Goal: Information Seeking & Learning: Learn about a topic

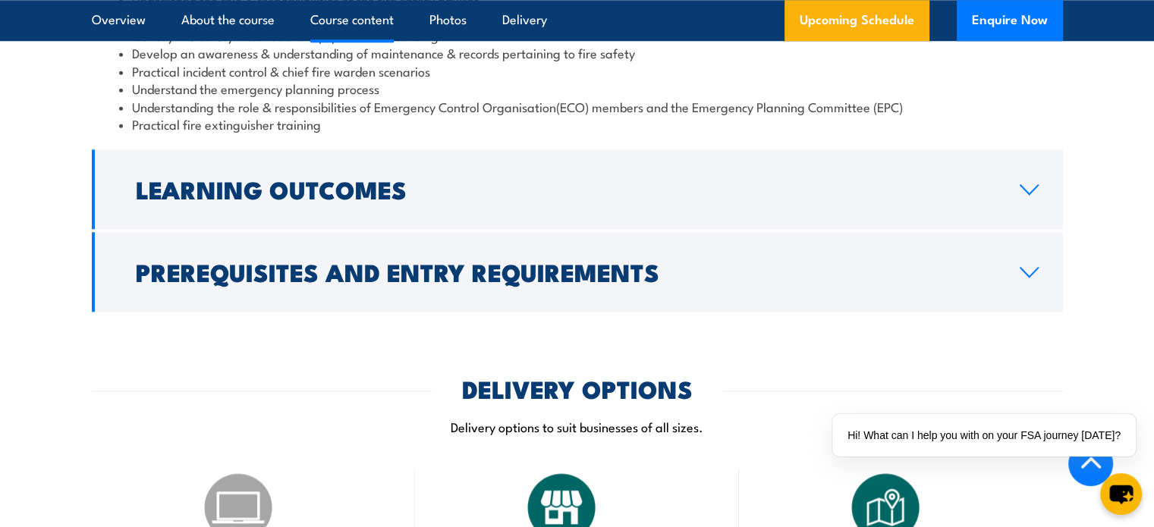
scroll to position [1489, 0]
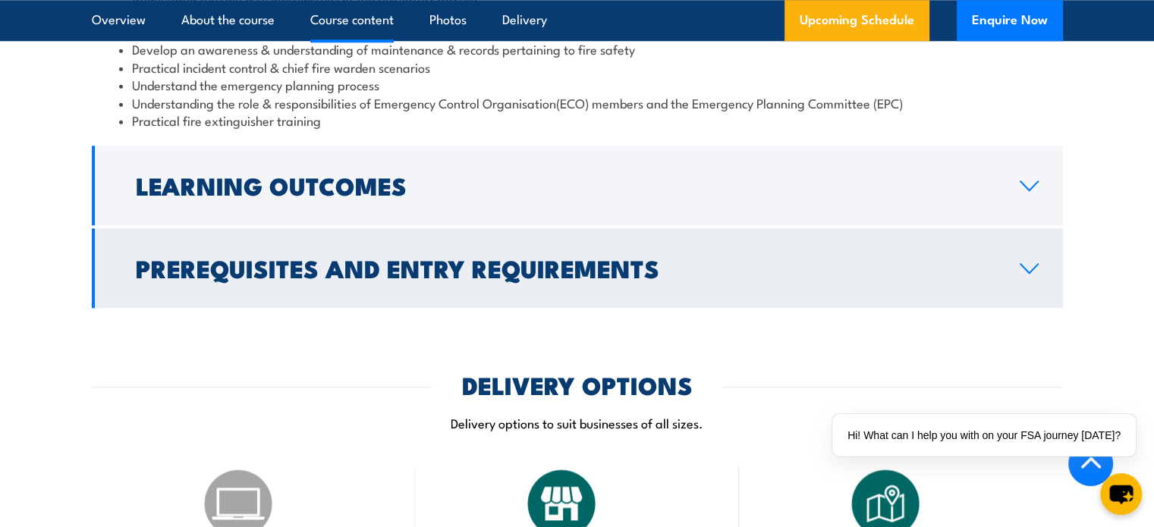
click at [527, 278] on h2 "Prerequisites and Entry Requirements" at bounding box center [566, 267] width 860 height 21
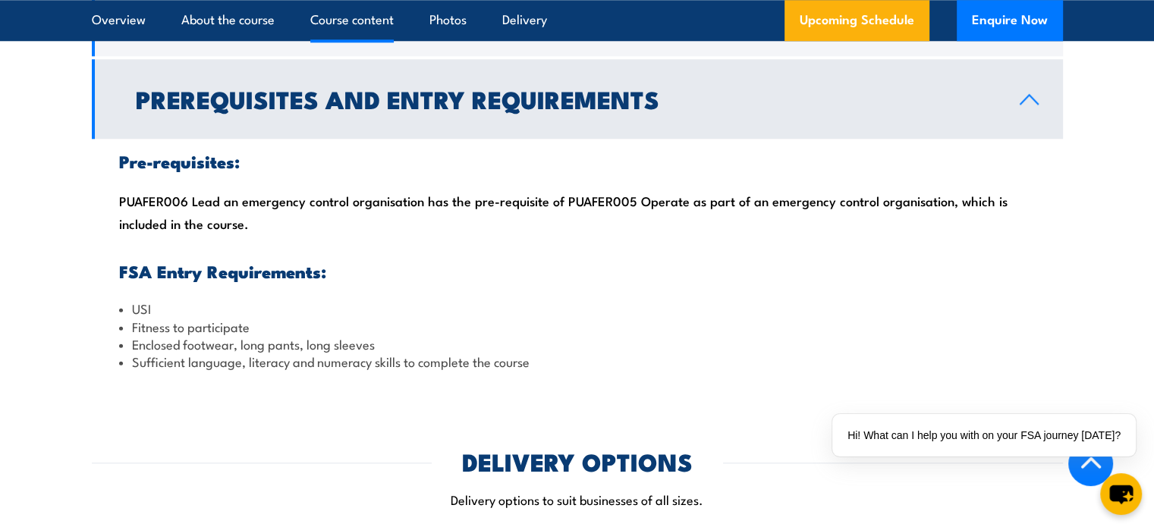
click at [552, 139] on link "Prerequisites and Entry Requirements" at bounding box center [577, 99] width 971 height 80
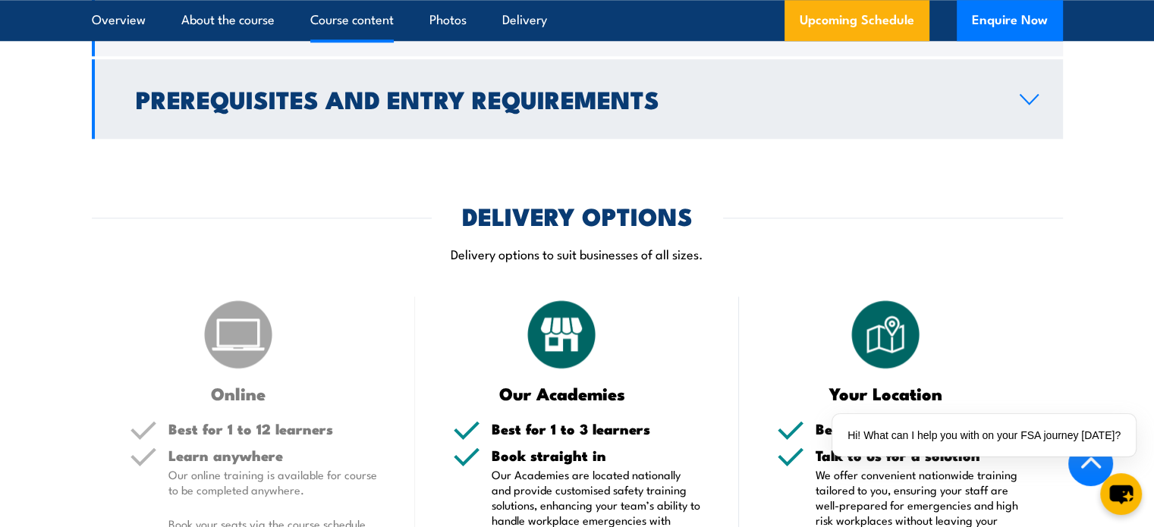
click at [552, 139] on link "Prerequisites and Entry Requirements" at bounding box center [577, 99] width 971 height 80
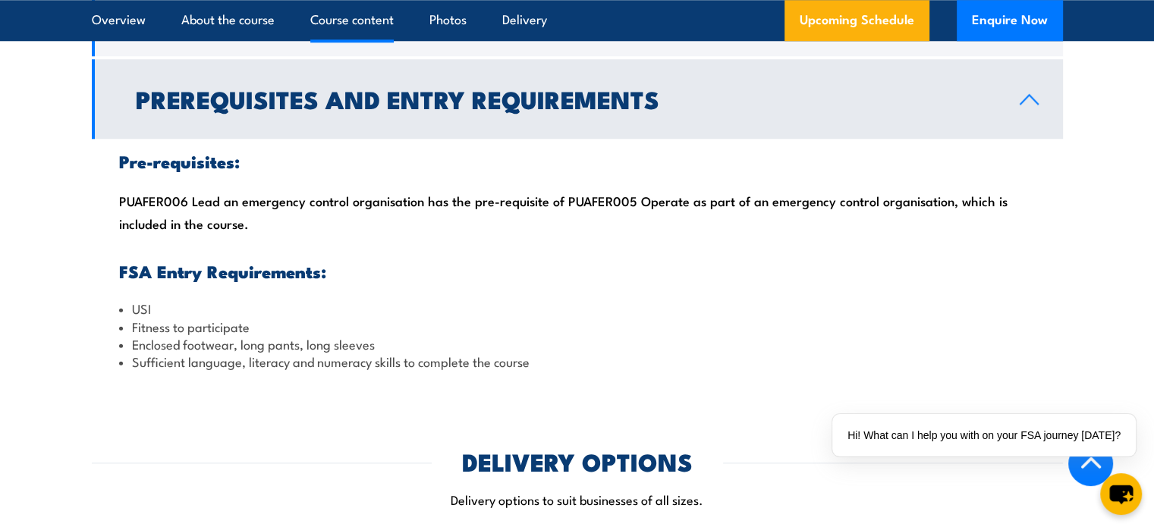
click at [552, 139] on link "Prerequisites and Entry Requirements" at bounding box center [577, 99] width 971 height 80
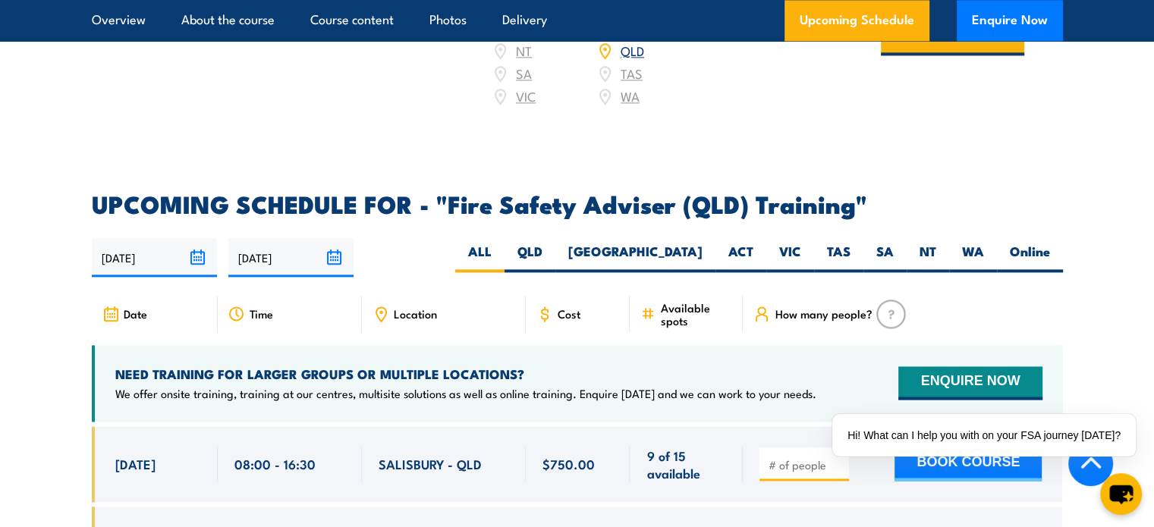
scroll to position [2109, 0]
click at [555, 266] on label "QLD" at bounding box center [530, 258] width 51 height 30
click at [552, 253] on input "QLD" at bounding box center [548, 248] width 10 height 10
radio input "true"
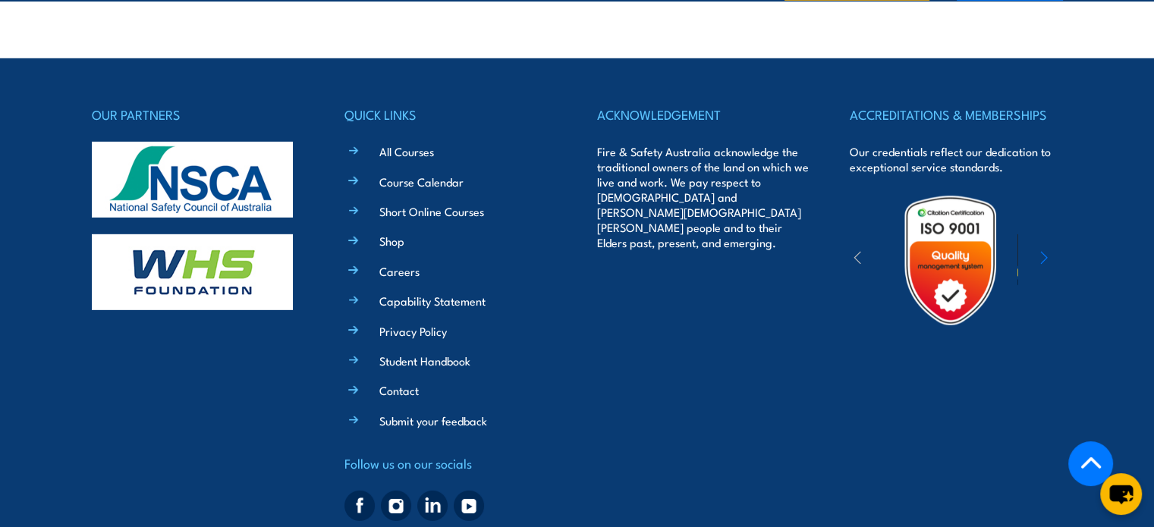
scroll to position [4594, 0]
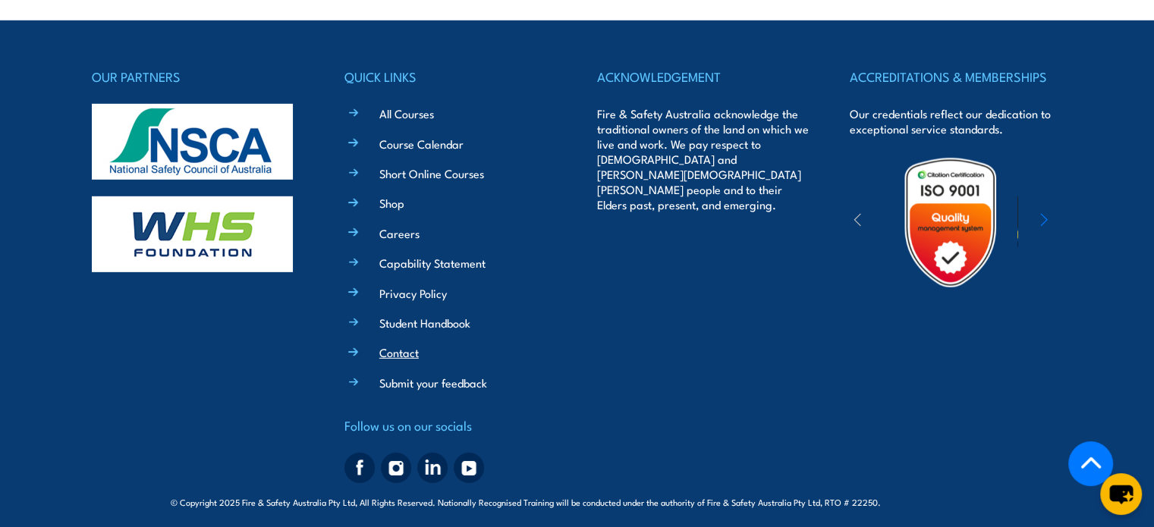
click at [392, 348] on link "Contact" at bounding box center [398, 352] width 39 height 16
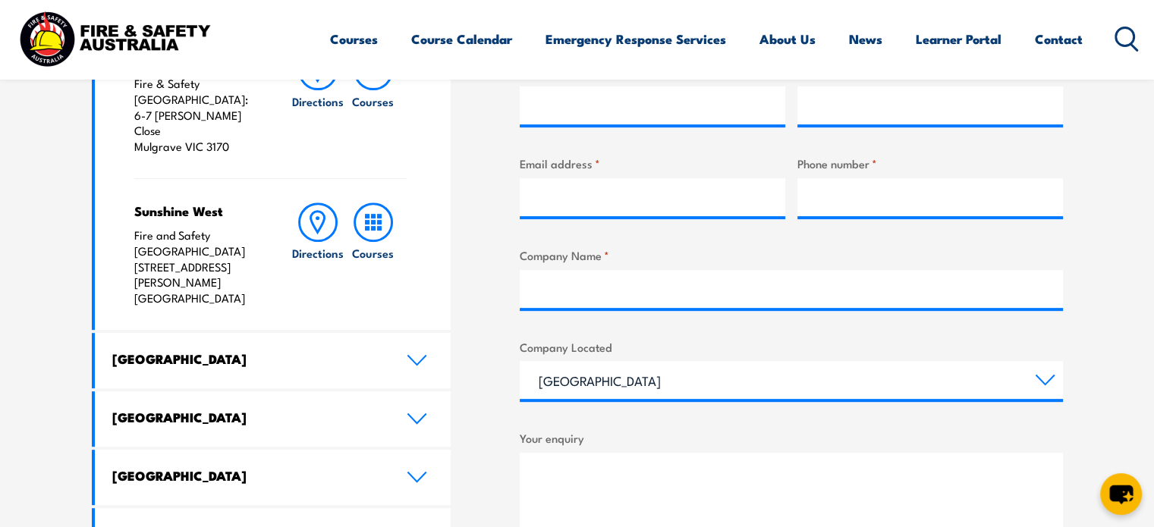
scroll to position [649, 0]
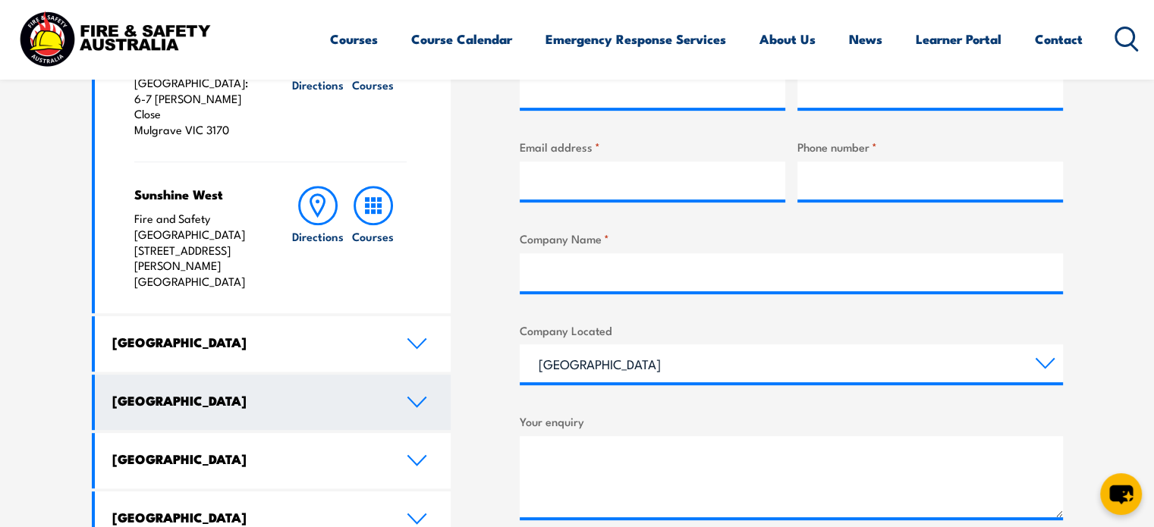
click at [410, 375] on link "Queensland" at bounding box center [273, 402] width 357 height 55
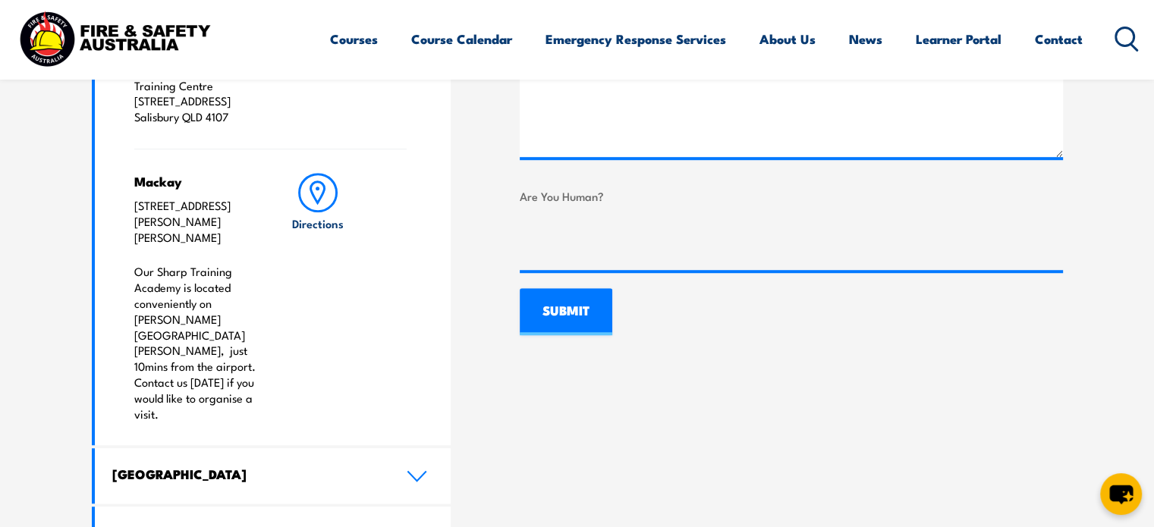
scroll to position [1076, 0]
